Goal: Find specific page/section: Find specific page/section

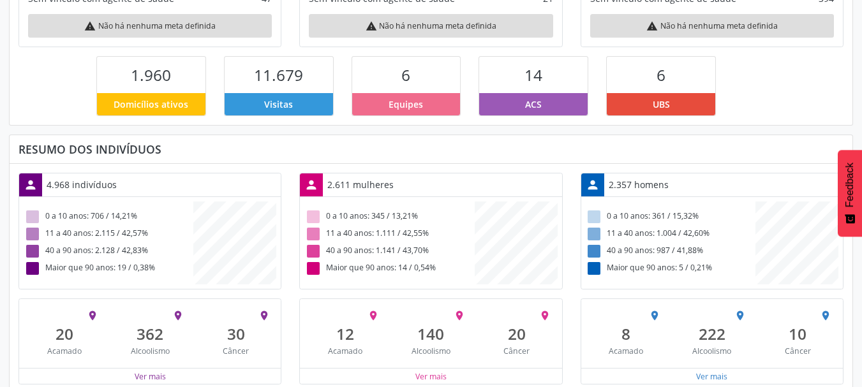
scroll to position [299, 0]
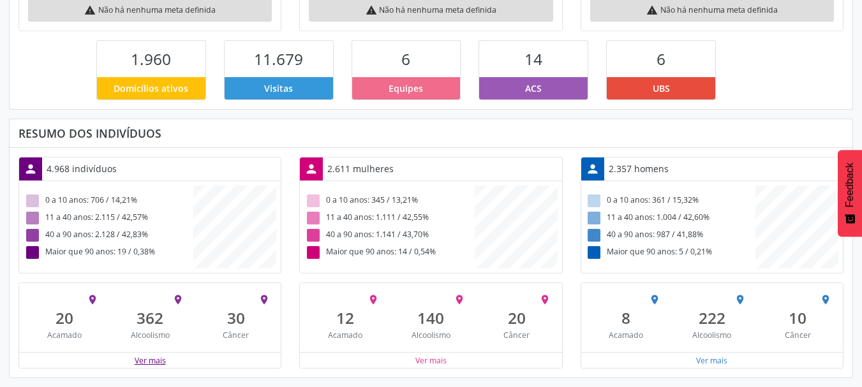
click at [149, 360] on button "Ver mais" at bounding box center [150, 361] width 33 height 12
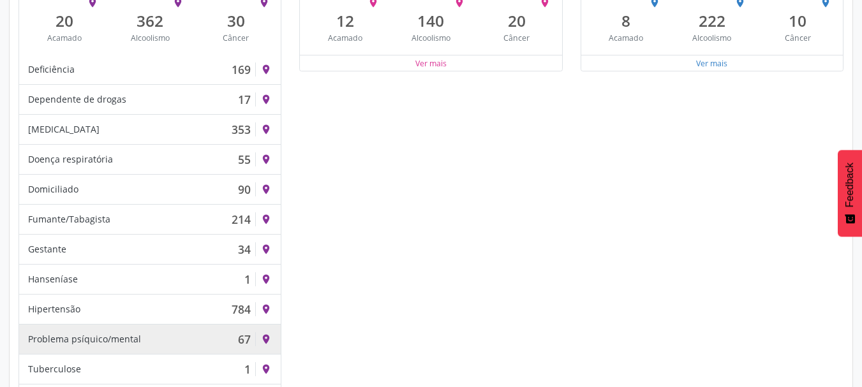
scroll to position [628, 0]
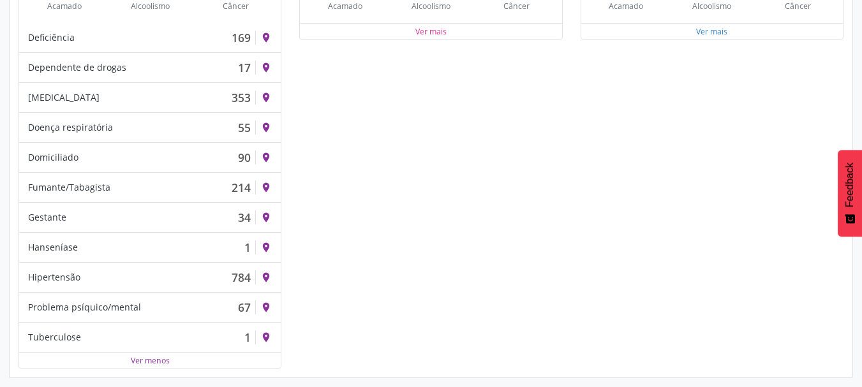
click at [457, 34] on div "Ver mais" at bounding box center [431, 31] width 262 height 16
click at [438, 31] on button "Ver mais" at bounding box center [431, 32] width 33 height 12
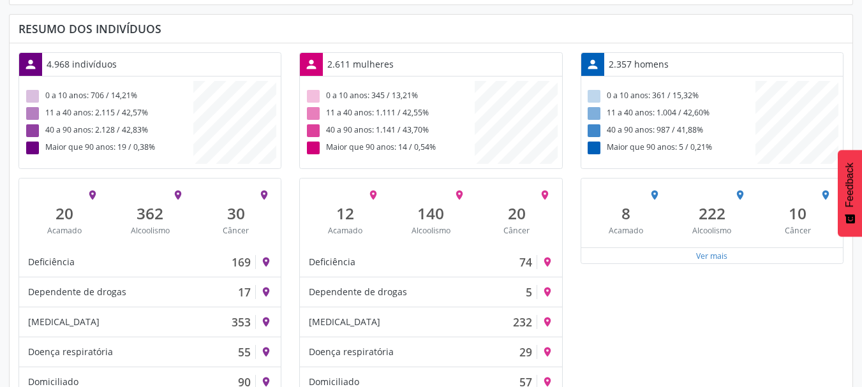
scroll to position [373, 0]
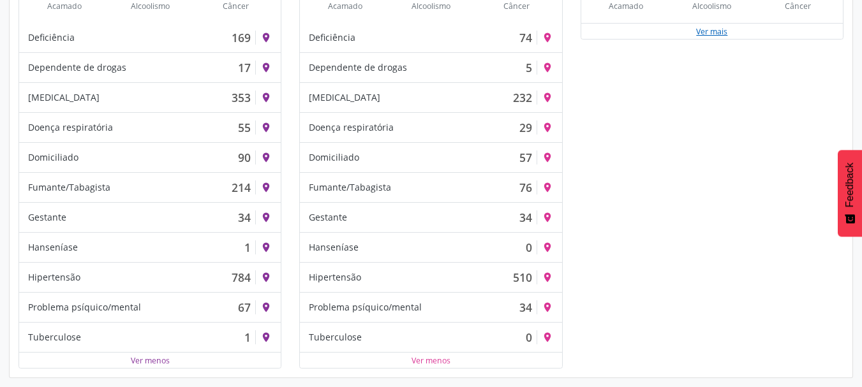
click at [716, 30] on button "Ver mais" at bounding box center [711, 32] width 33 height 12
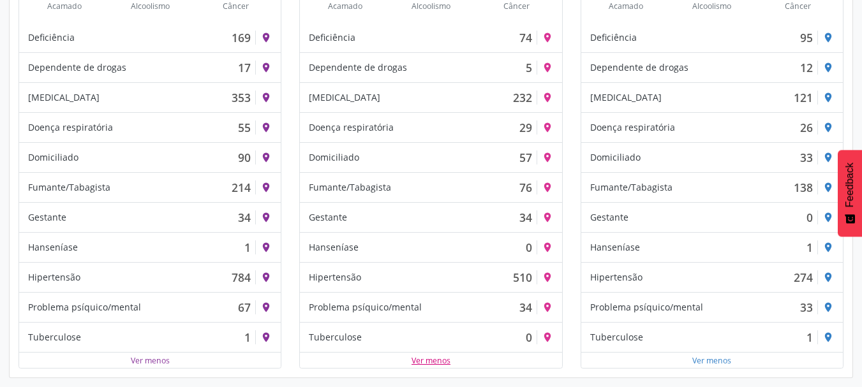
click at [420, 359] on button "Ver menos" at bounding box center [431, 361] width 40 height 12
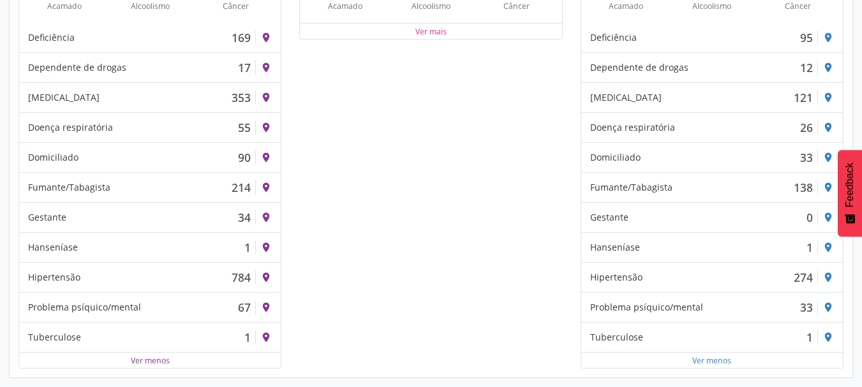
click at [696, 367] on div "Ver menos" at bounding box center [712, 360] width 262 height 16
click at [705, 360] on button "Ver menos" at bounding box center [711, 361] width 40 height 12
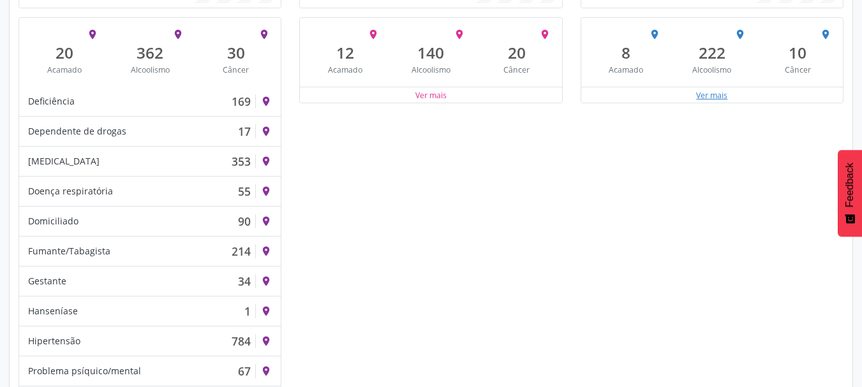
scroll to position [501, 0]
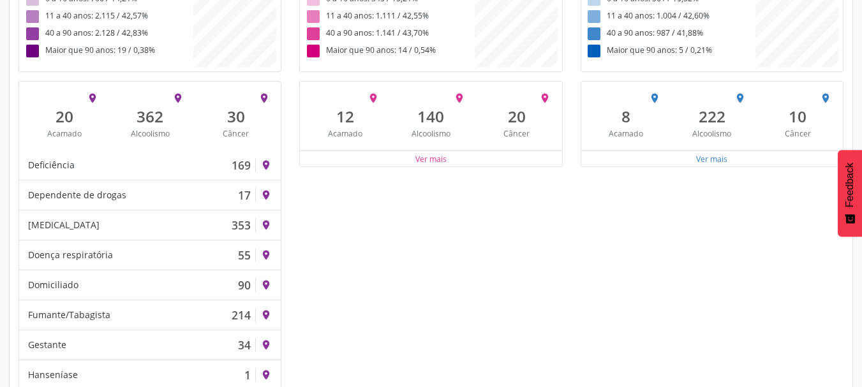
click at [498, 154] on div "Ver mais" at bounding box center [431, 159] width 262 height 16
click at [437, 163] on button "Ver mais" at bounding box center [431, 159] width 33 height 12
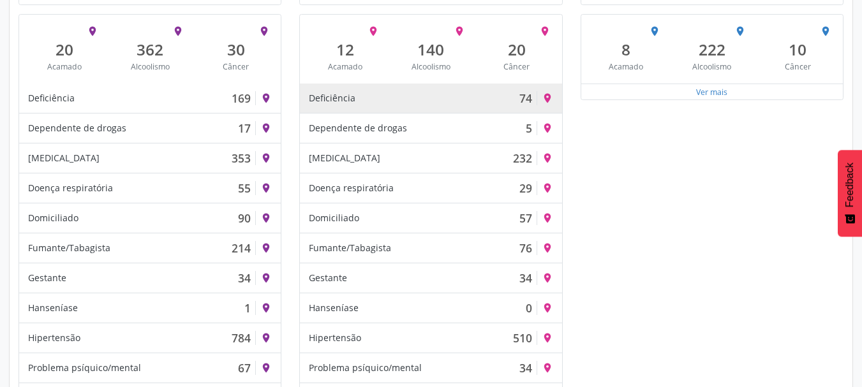
scroll to position [628, 0]
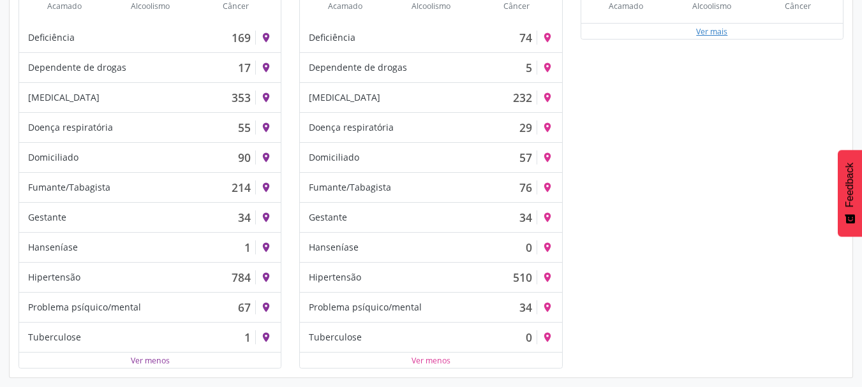
click at [727, 31] on button "Ver mais" at bounding box center [711, 32] width 33 height 12
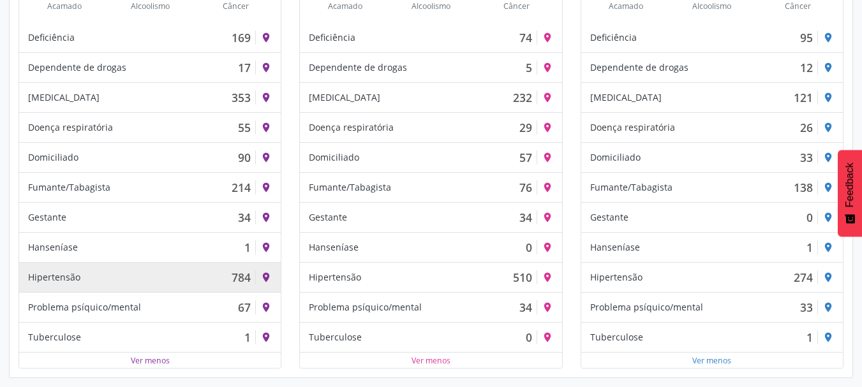
click at [137, 277] on div "Hipertensão 784" at bounding box center [142, 277] width 228 height 14
click at [242, 278] on div "784" at bounding box center [241, 277] width 19 height 14
click at [265, 277] on icon "place" at bounding box center [265, 277] width 11 height 11
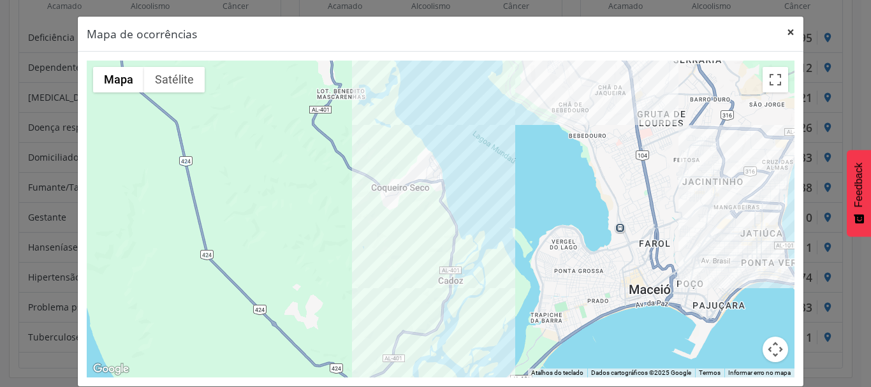
click at [793, 35] on button "×" at bounding box center [791, 32] width 26 height 31
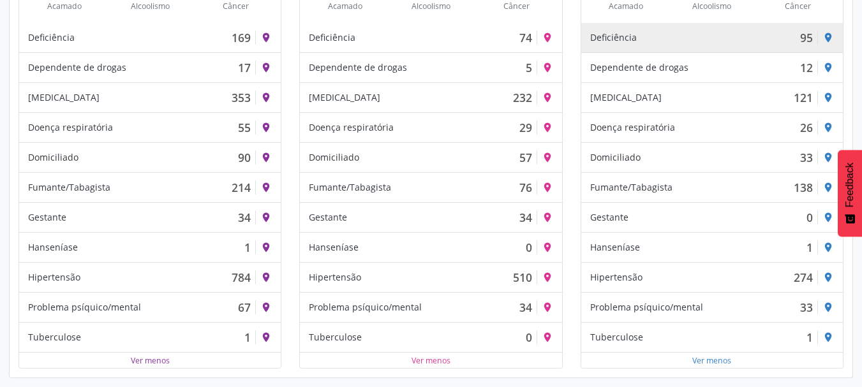
scroll to position [637364, 637625]
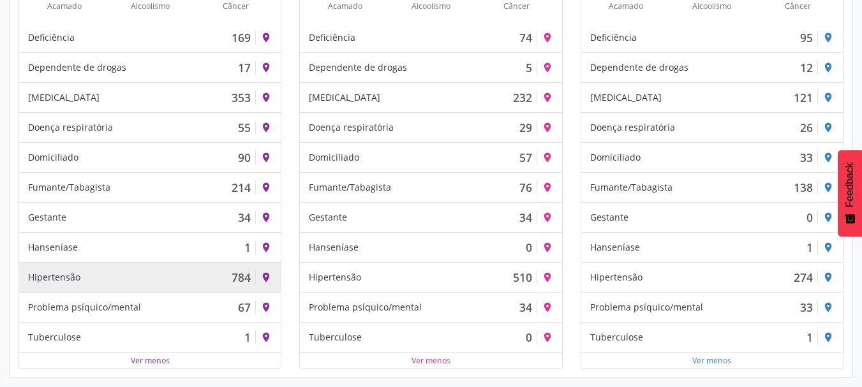
click at [195, 279] on div "Hipertensão 784" at bounding box center [142, 277] width 228 height 14
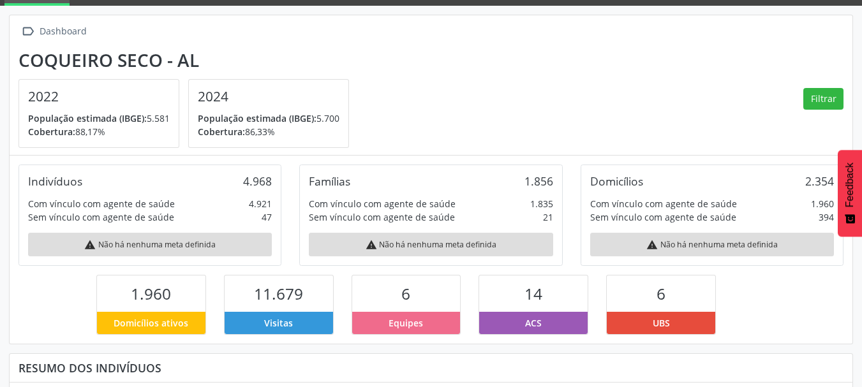
scroll to position [0, 0]
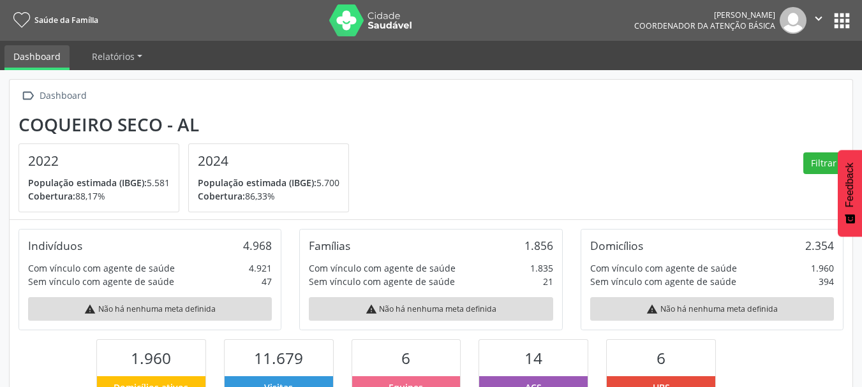
click at [846, 27] on button "apps" at bounding box center [842, 21] width 22 height 22
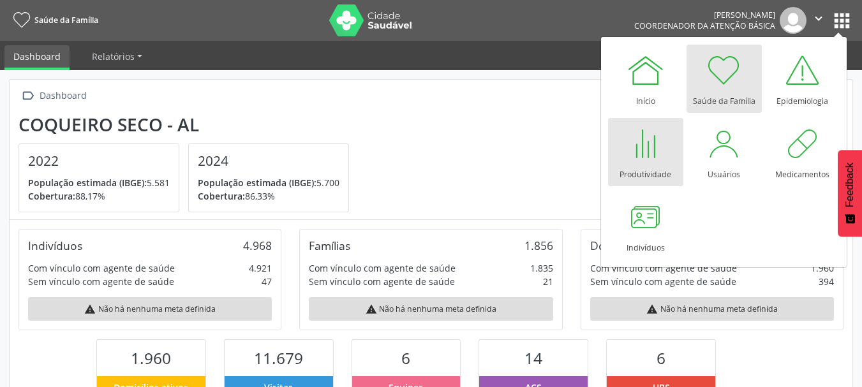
click at [640, 158] on div at bounding box center [645, 143] width 38 height 38
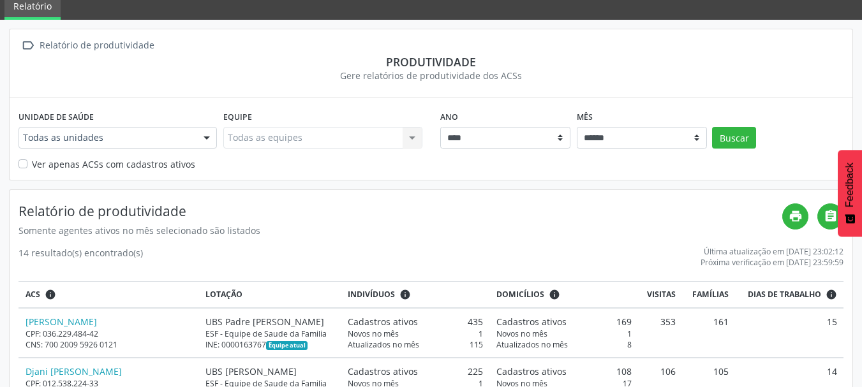
scroll to position [128, 0]
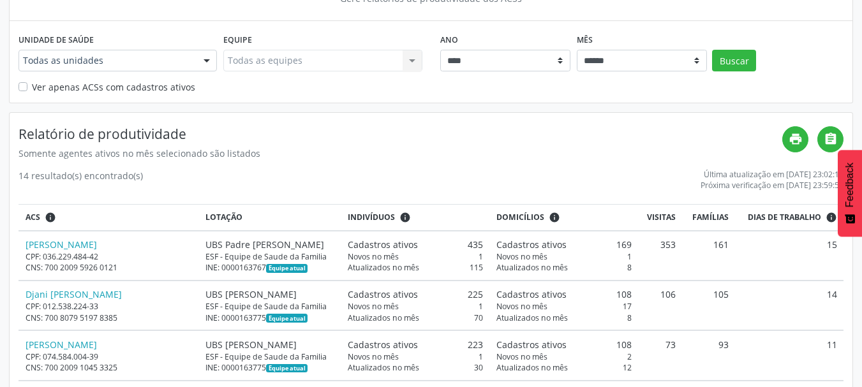
click at [205, 62] on div at bounding box center [206, 61] width 19 height 22
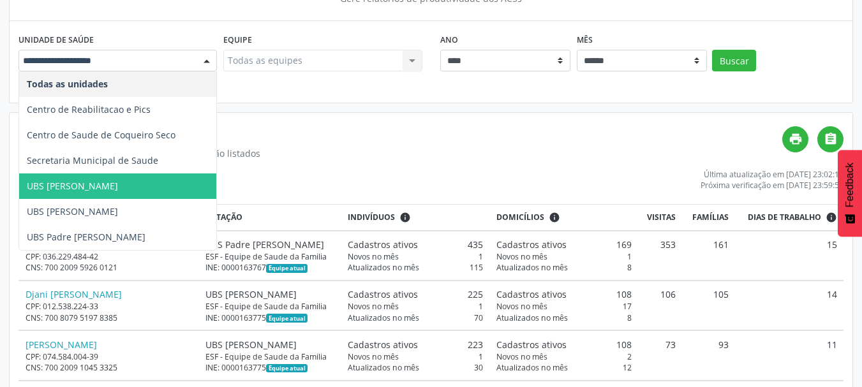
click at [179, 177] on span "UBS [PERSON_NAME]" at bounding box center [117, 187] width 197 height 26
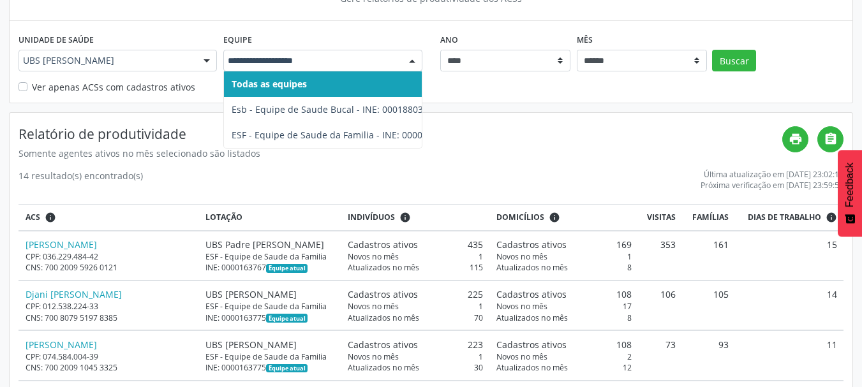
click at [286, 76] on span "Todas as equipes" at bounding box center [342, 84] width 237 height 26
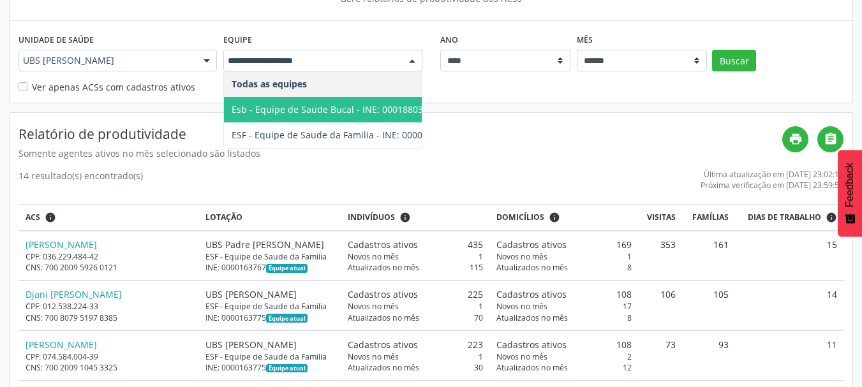
click at [314, 110] on span "Esb - Equipe de Saude Bucal - INE: 0001880381" at bounding box center [333, 109] width 202 height 12
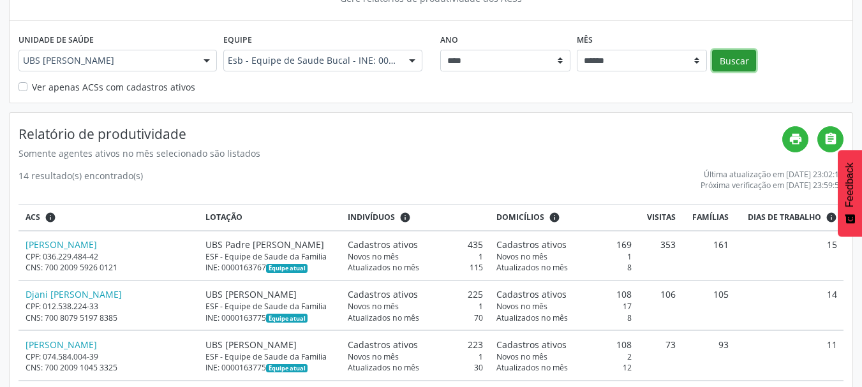
click at [730, 61] on button "Buscar" at bounding box center [734, 61] width 44 height 22
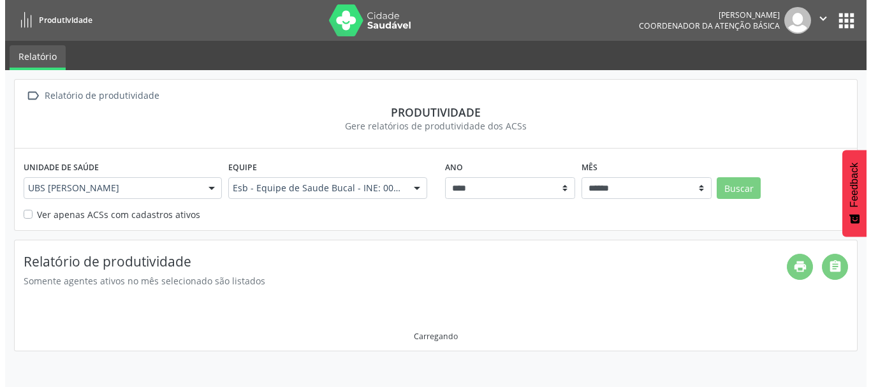
scroll to position [0, 0]
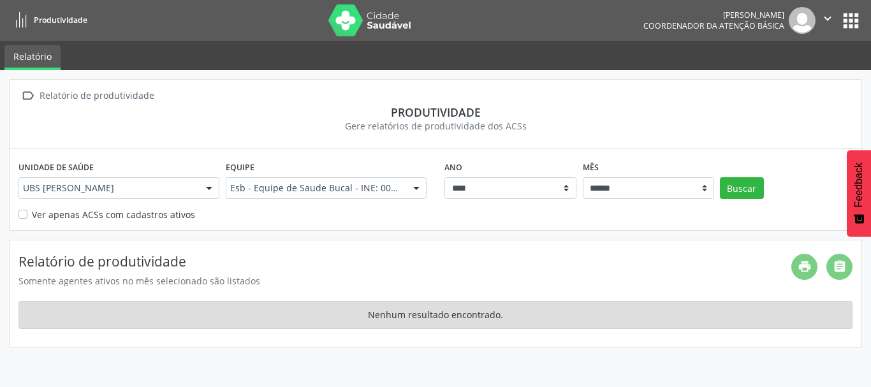
click at [32, 216] on label "Ver apenas ACSs com cadastros ativos" at bounding box center [113, 214] width 163 height 13
click at [746, 191] on button "Buscar" at bounding box center [742, 188] width 44 height 22
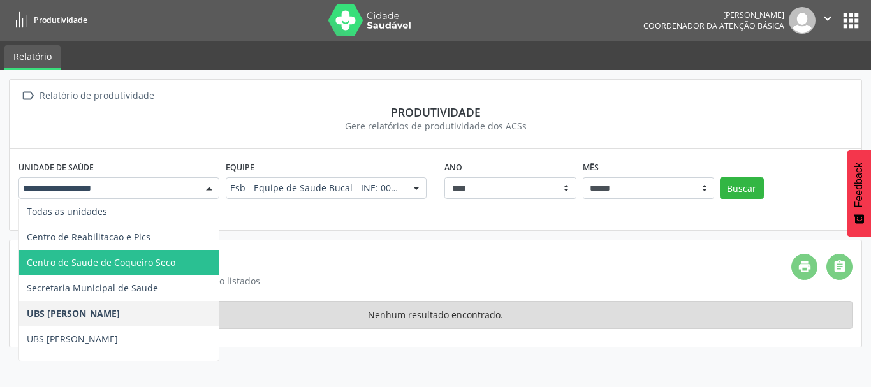
click at [206, 187] on div at bounding box center [209, 189] width 19 height 22
click at [169, 260] on span "Centro de Saude de Coqueiro Seco" at bounding box center [101, 262] width 149 height 12
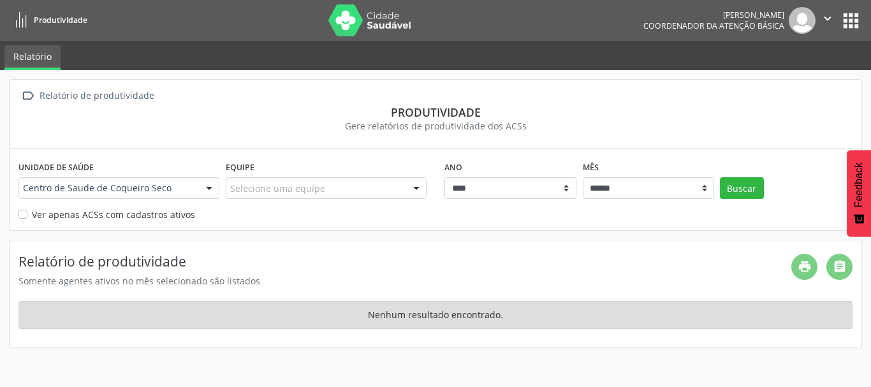
click at [843, 24] on button "apps" at bounding box center [851, 21] width 22 height 22
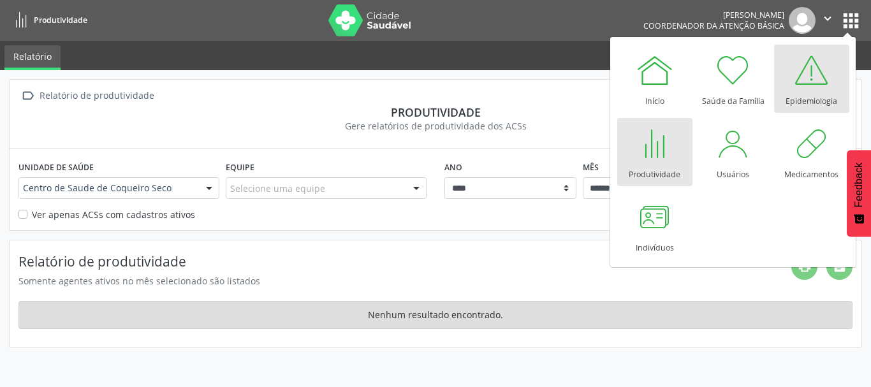
click at [817, 71] on div at bounding box center [812, 70] width 38 height 38
